Goal: Use online tool/utility: Utilize a website feature to perform a specific function

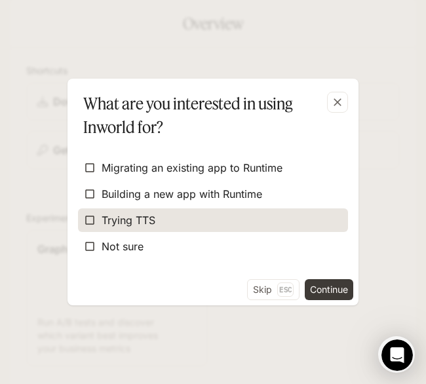
click at [290, 217] on label "Trying TTS" at bounding box center [213, 221] width 270 height 24
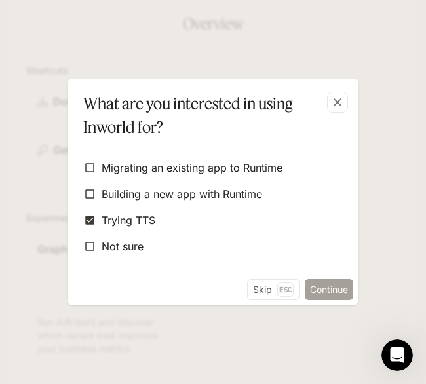
click at [337, 290] on button "Continue" at bounding box center [329, 289] width 49 height 21
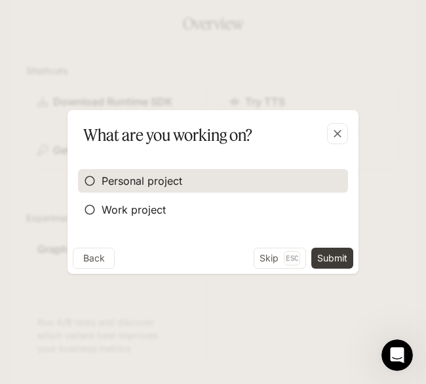
click at [226, 188] on label "Personal project" at bounding box center [213, 181] width 270 height 24
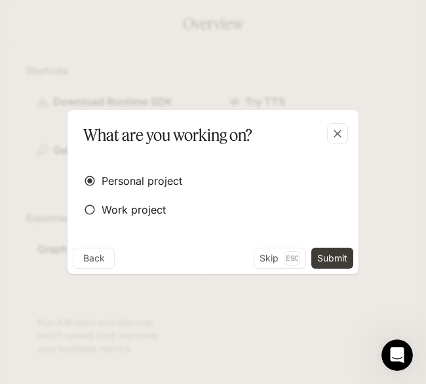
click at [266, 224] on div "Personal project Work project" at bounding box center [213, 195] width 270 height 63
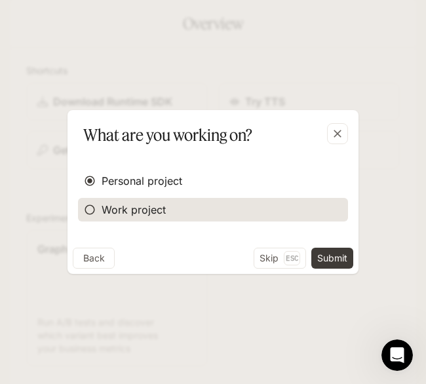
click at [267, 217] on label "Work project" at bounding box center [213, 210] width 270 height 24
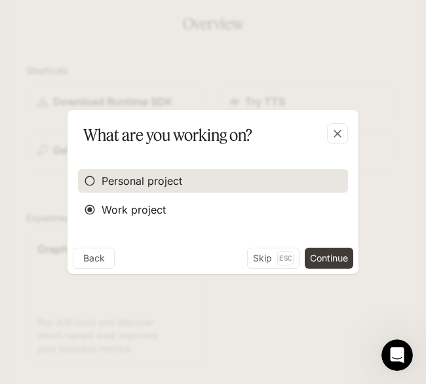
click at [273, 180] on label "Personal project" at bounding box center [213, 181] width 270 height 24
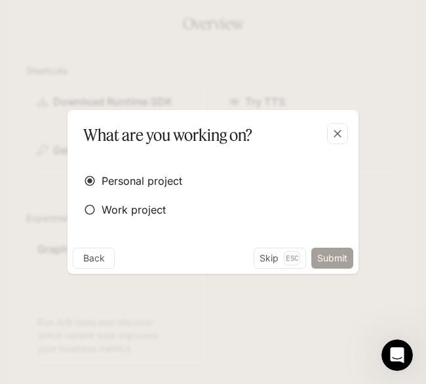
click at [330, 254] on button "Submit" at bounding box center [332, 258] width 42 height 21
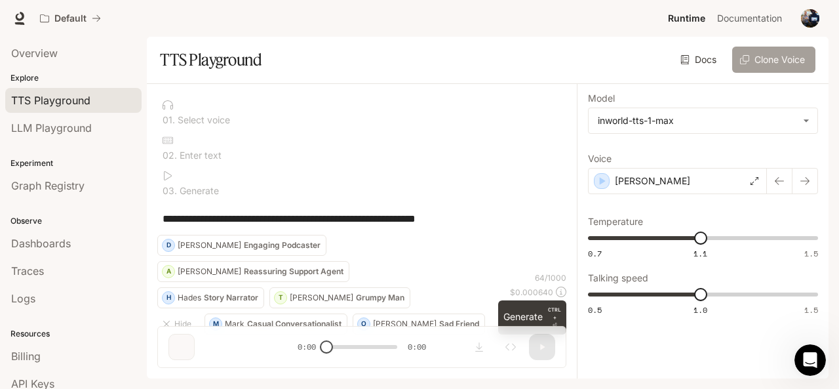
click at [426, 55] on button "Clone Voice" at bounding box center [773, 60] width 83 height 26
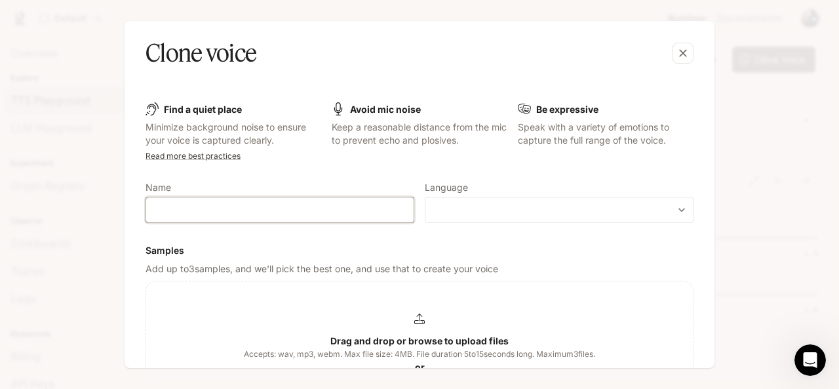
click at [304, 208] on input "text" at bounding box center [280, 209] width 268 height 13
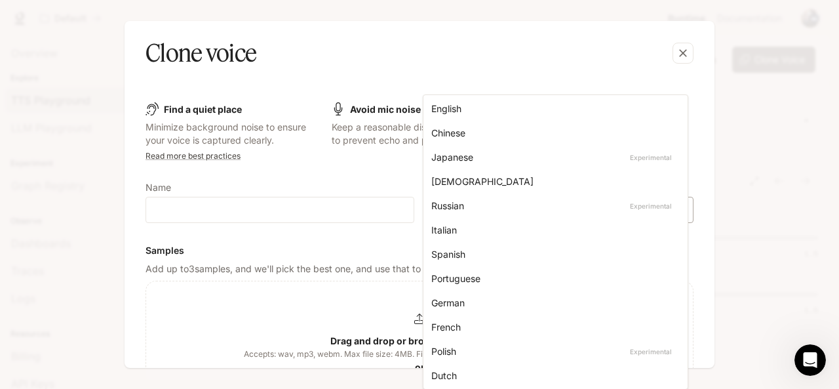
click at [426, 213] on body "**********" at bounding box center [419, 194] width 839 height 389
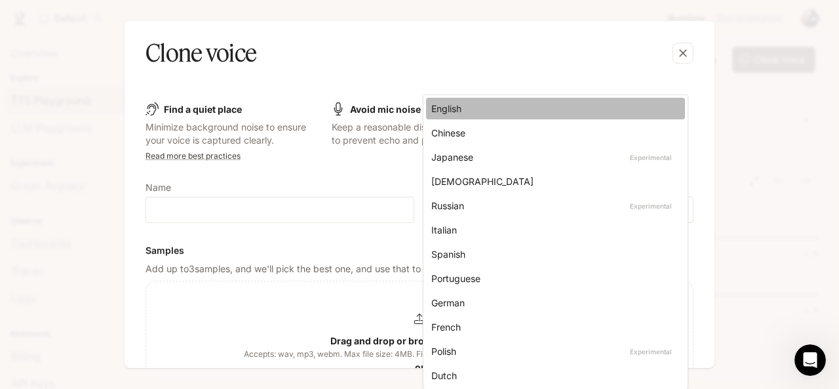
click at [426, 108] on div "English" at bounding box center [552, 109] width 243 height 14
type input "*****"
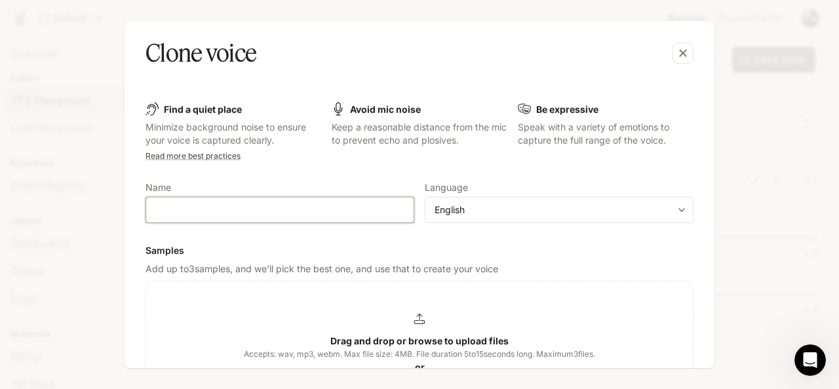
click at [366, 214] on input "text" at bounding box center [280, 209] width 268 height 13
click at [289, 209] on input "*******" at bounding box center [280, 209] width 268 height 13
type input "*"
type input "*******"
click at [418, 342] on b "Drag and drop or browse to upload files" at bounding box center [419, 340] width 178 height 11
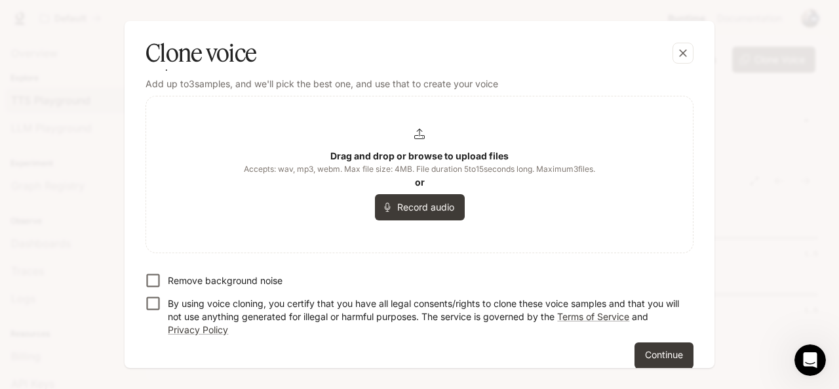
scroll to position [201, 0]
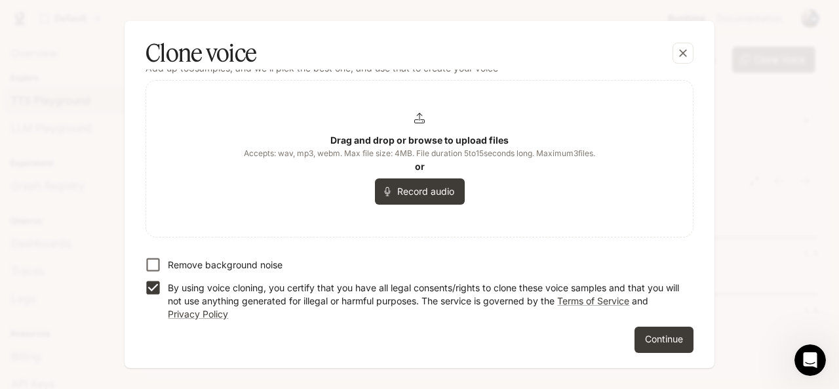
click at [411, 132] on div "Drag and drop or browse to upload files Accepts: wav, mp3, webm. Max file size:…" at bounding box center [419, 159] width 351 height 92
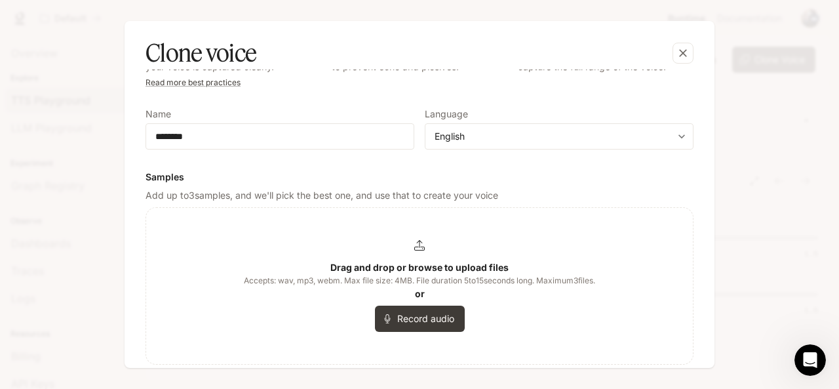
scroll to position [0, 0]
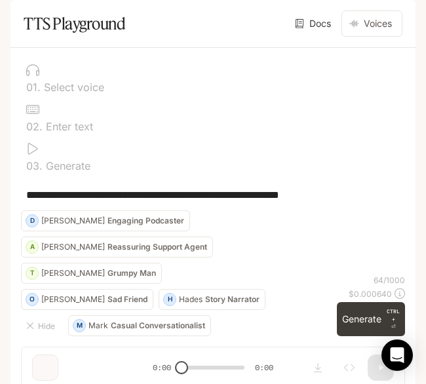
drag, startPoint x: 404, startPoint y: 1, endPoint x: 161, endPoint y: 56, distance: 248.9
click at [161, 37] on div "Docs Voices Clone Voice" at bounding box center [269, 23] width 267 height 26
drag, startPoint x: 135, startPoint y: 94, endPoint x: 233, endPoint y: 10, distance: 129.3
click at [233, 10] on div "Default" at bounding box center [224, 18] width 371 height 26
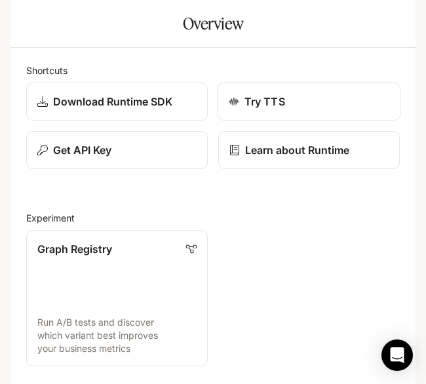
click at [290, 110] on div "Try TTS" at bounding box center [309, 102] width 161 height 16
